Goal: Information Seeking & Learning: Learn about a topic

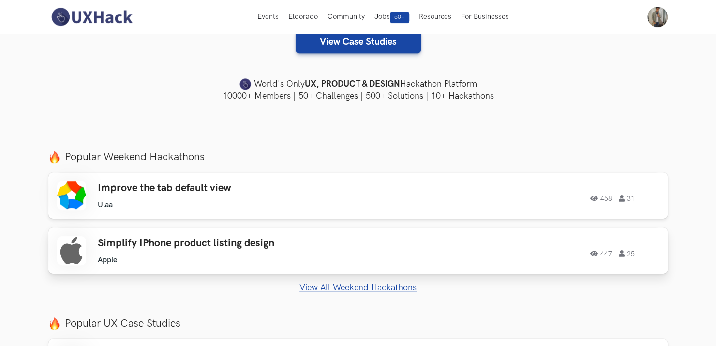
scroll to position [290, 0]
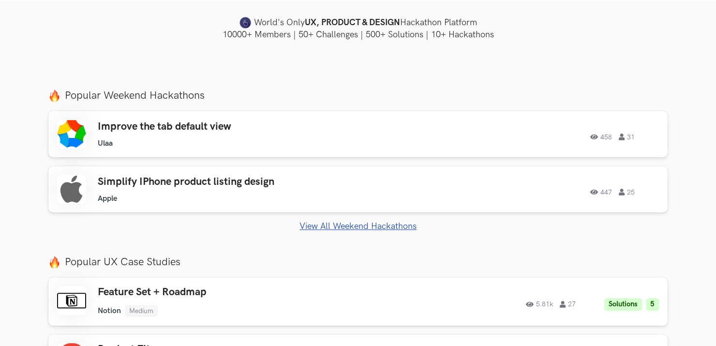
click at [327, 224] on link "View All Weekend Hackathons" at bounding box center [357, 226] width 619 height 10
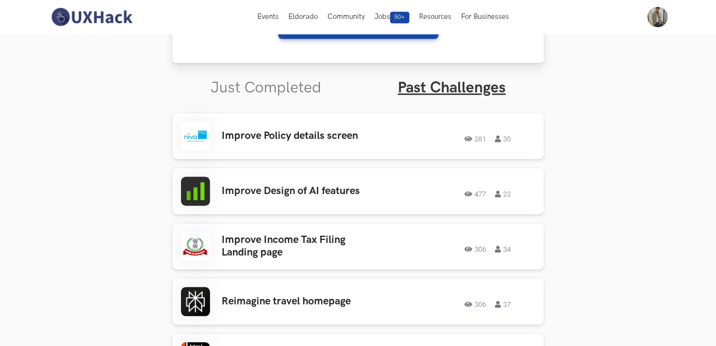
scroll to position [244, 0]
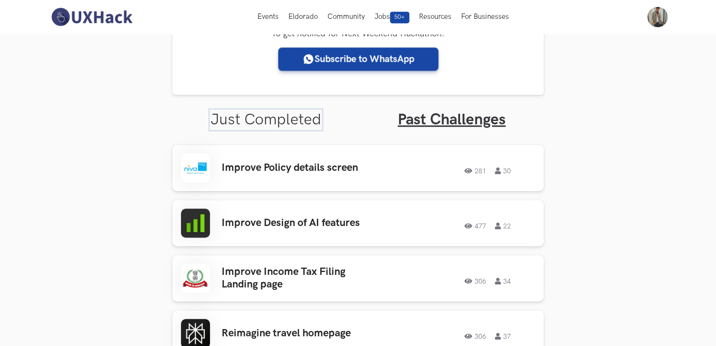
click at [267, 118] on link "Just Completed" at bounding box center [265, 119] width 111 height 19
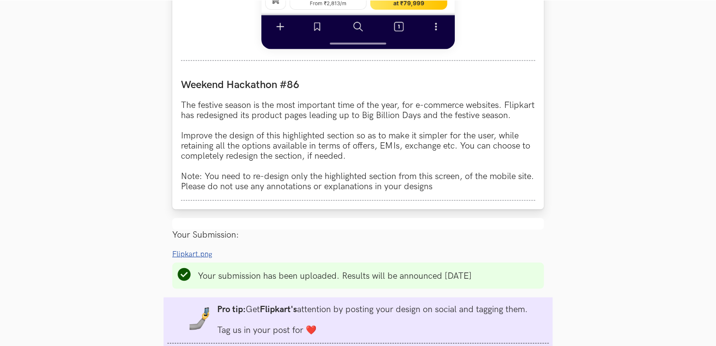
scroll to position [856, 0]
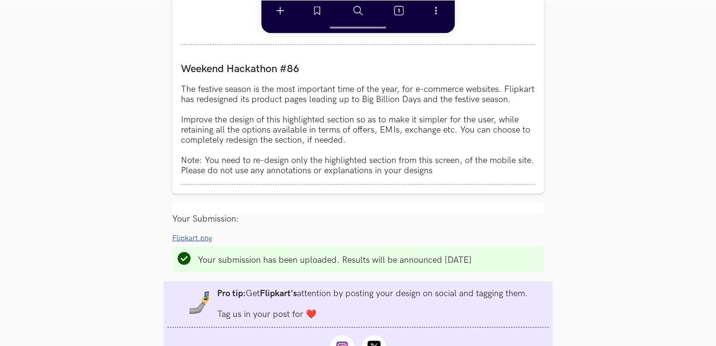
click at [206, 242] on span "Flipkart.png" at bounding box center [192, 238] width 40 height 8
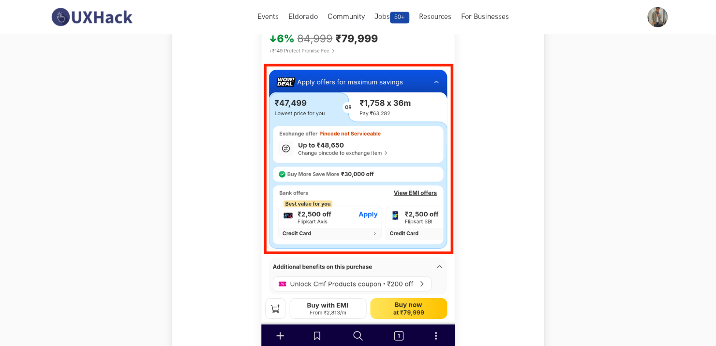
scroll to position [469, 0]
